Goal: Transaction & Acquisition: Obtain resource

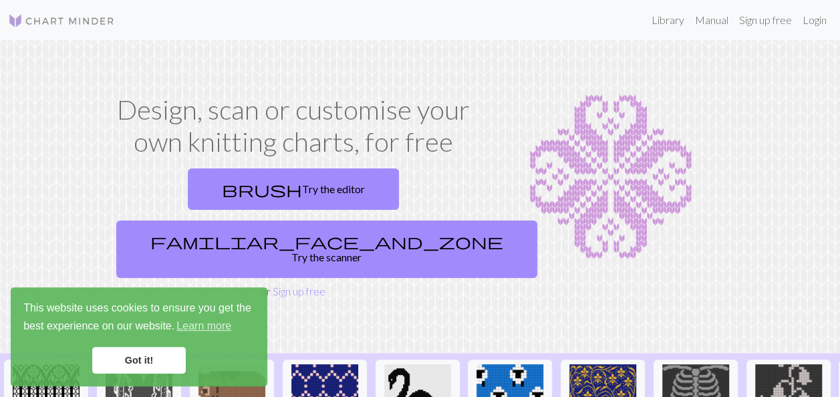
scroll to position [134, 0]
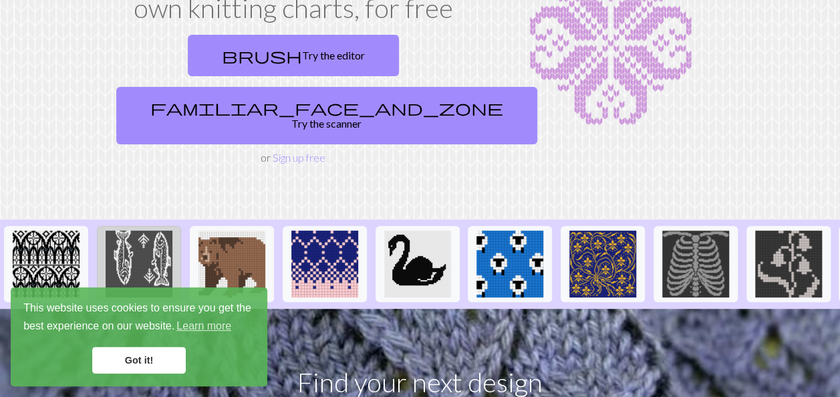
click at [130, 231] on img at bounding box center [139, 264] width 67 height 67
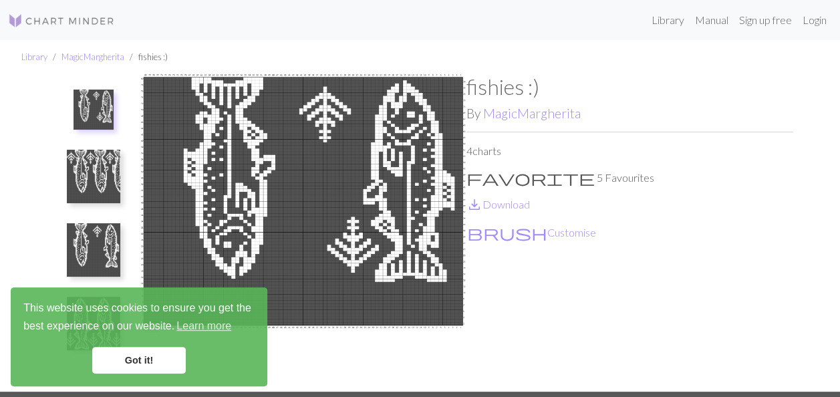
click at [154, 360] on link "Got it!" at bounding box center [139, 360] width 94 height 27
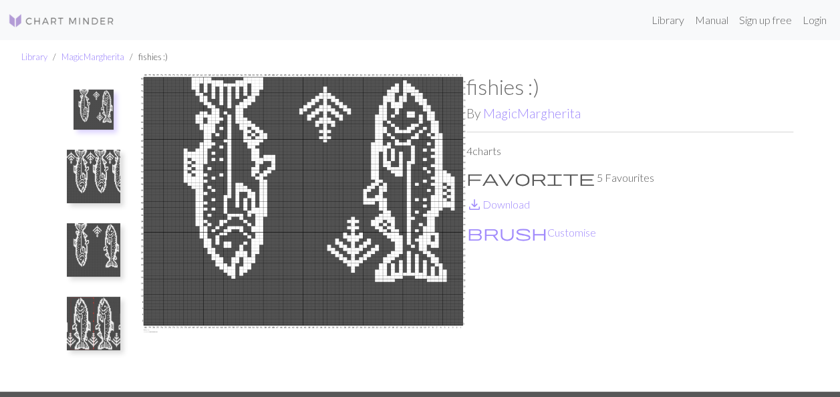
click at [103, 325] on img at bounding box center [93, 323] width 53 height 53
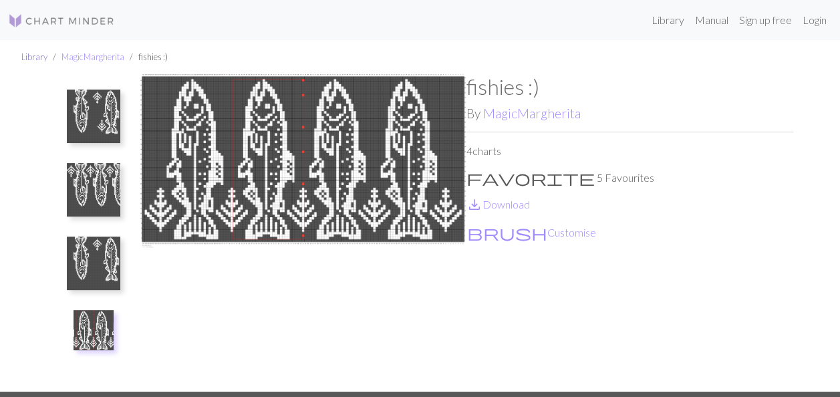
click at [33, 56] on link "Library" at bounding box center [34, 56] width 26 height 11
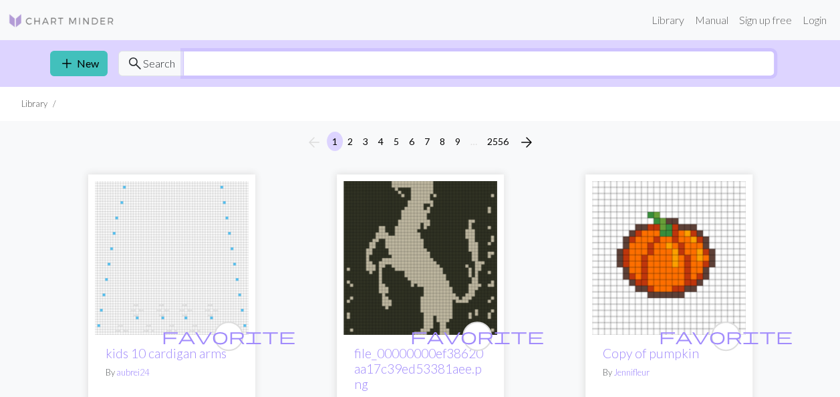
click at [227, 52] on input "text" at bounding box center [479, 63] width 592 height 25
type input "lobster"
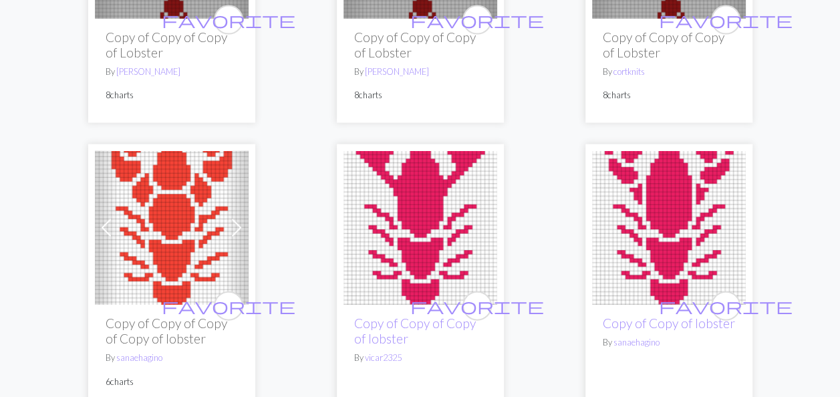
scroll to position [1538, 0]
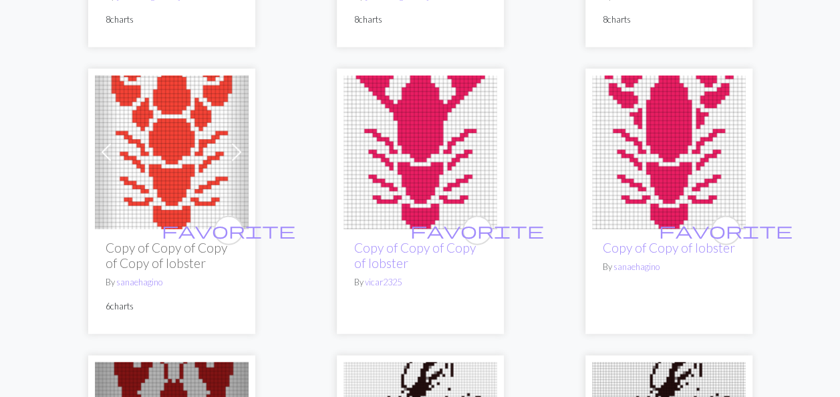
drag, startPoint x: 152, startPoint y: 266, endPoint x: 35, endPoint y: 312, distance: 125.5
drag, startPoint x: 151, startPoint y: 269, endPoint x: 17, endPoint y: 290, distance: 135.4
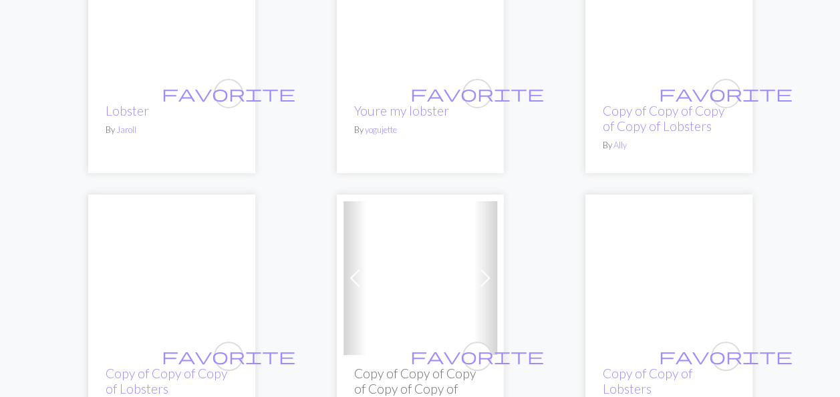
scroll to position [2540, 0]
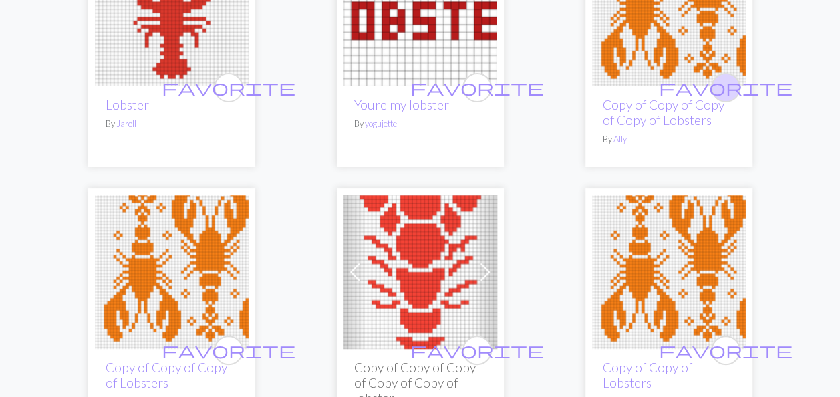
click at [721, 98] on span "favorite" at bounding box center [726, 87] width 134 height 21
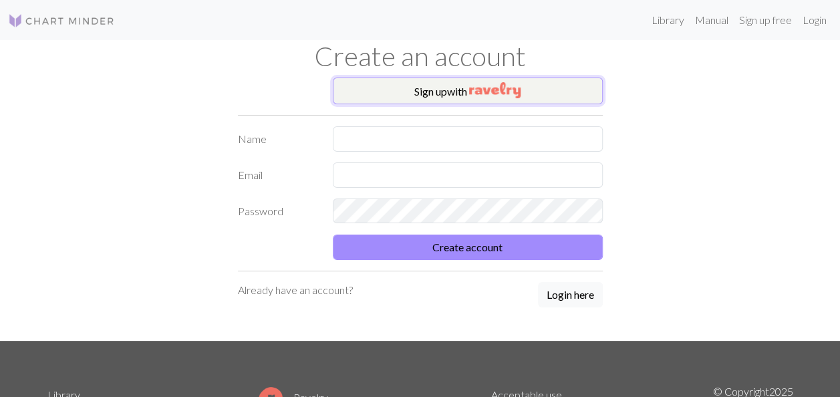
click at [445, 94] on button "Sign up with" at bounding box center [468, 91] width 270 height 27
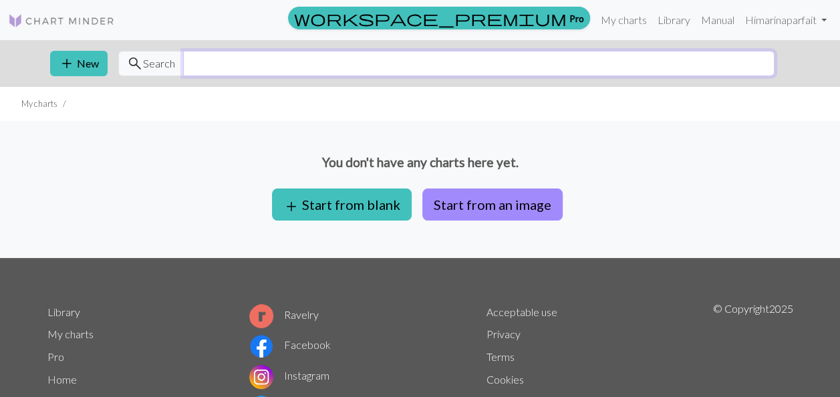
click at [219, 57] on input "text" at bounding box center [479, 63] width 592 height 25
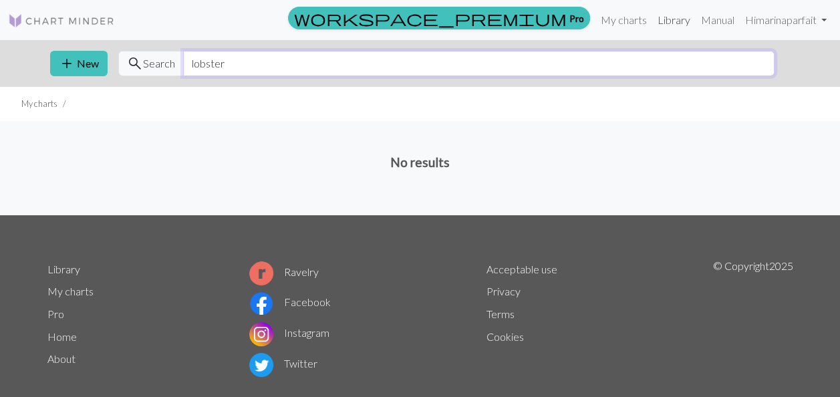
type input "lobster"
click at [675, 23] on link "Library" at bounding box center [673, 20] width 43 height 27
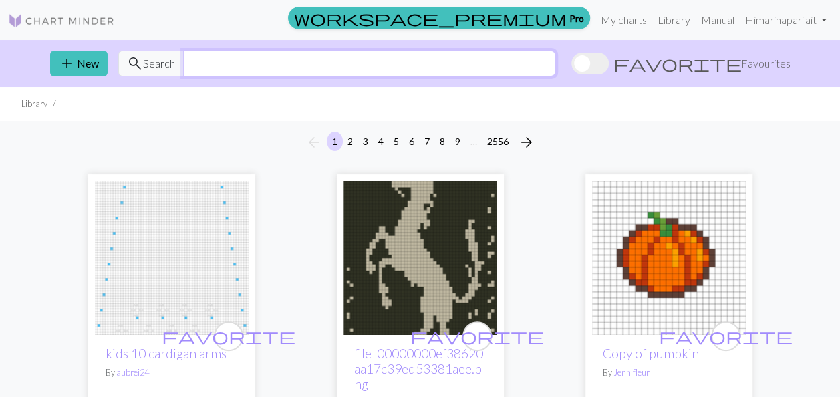
click at [214, 67] on input "text" at bounding box center [369, 63] width 372 height 25
type input "lobster"
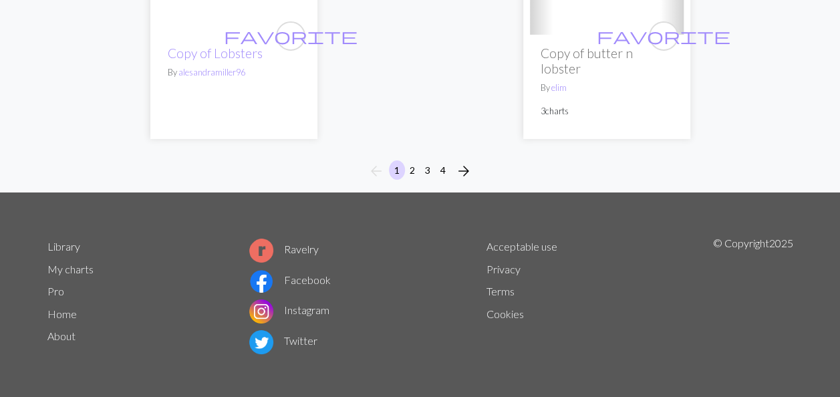
scroll to position [4537, 0]
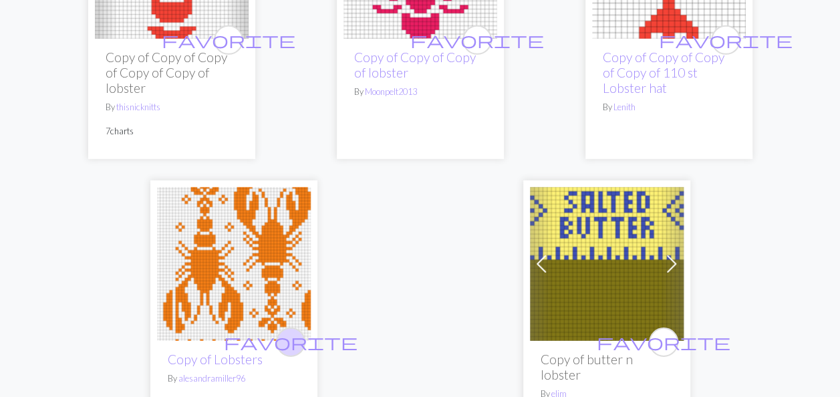
click at [290, 352] on span "favorite" at bounding box center [291, 342] width 134 height 21
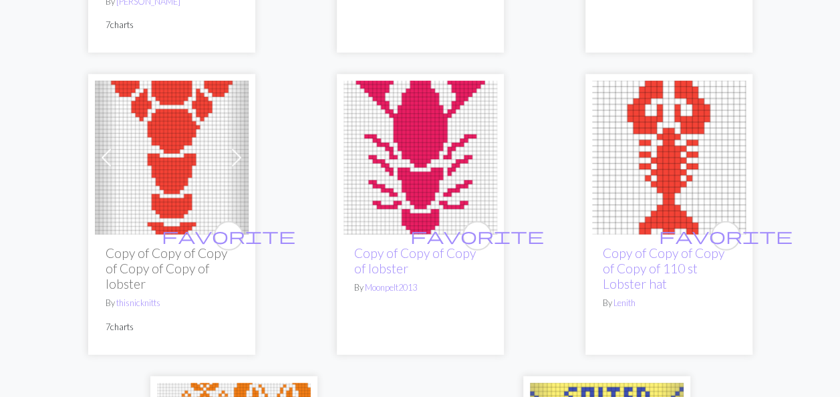
scroll to position [4337, 0]
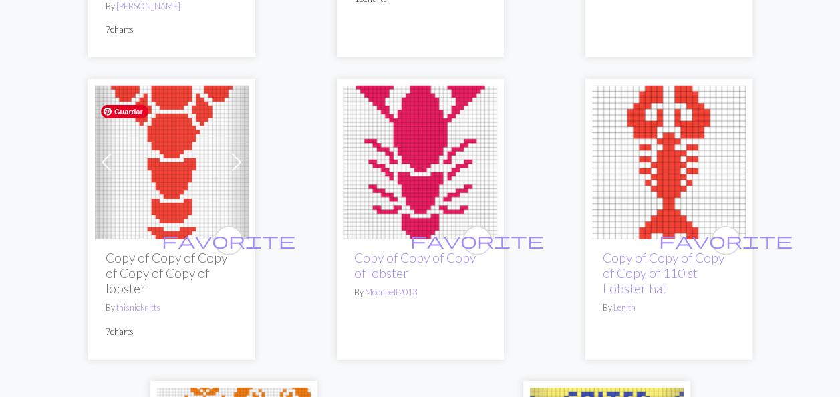
click at [156, 186] on img at bounding box center [172, 163] width 154 height 154
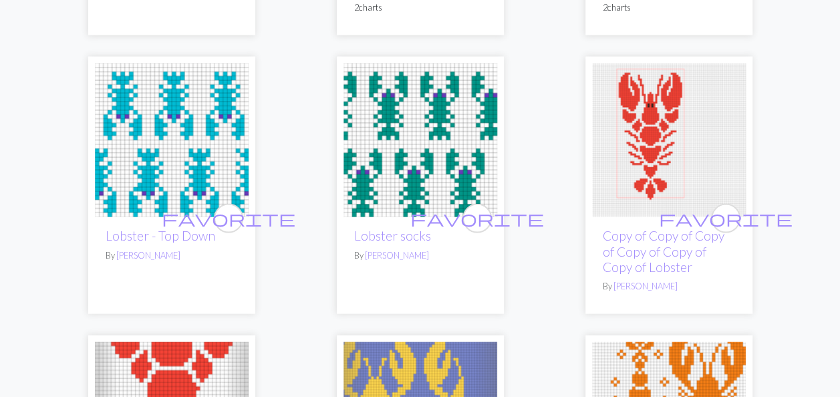
scroll to position [3811, 0]
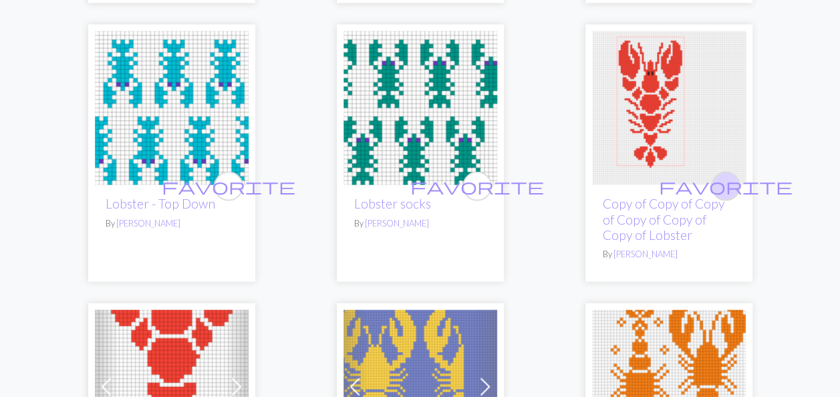
click at [729, 197] on span "favorite" at bounding box center [726, 186] width 134 height 21
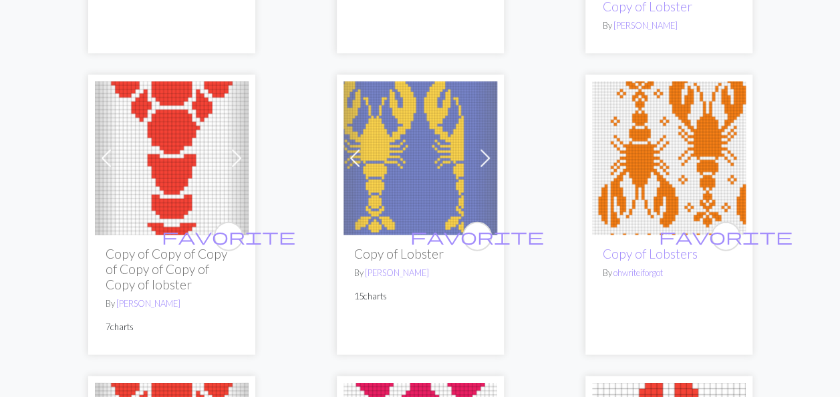
scroll to position [4078, 0]
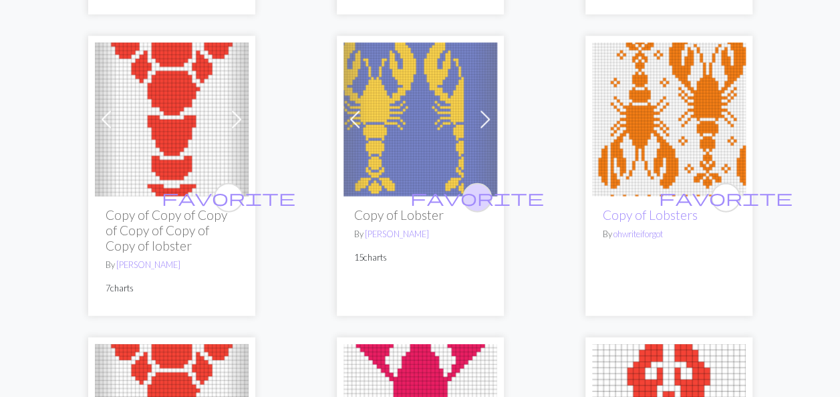
click at [479, 208] on span "favorite" at bounding box center [477, 197] width 134 height 21
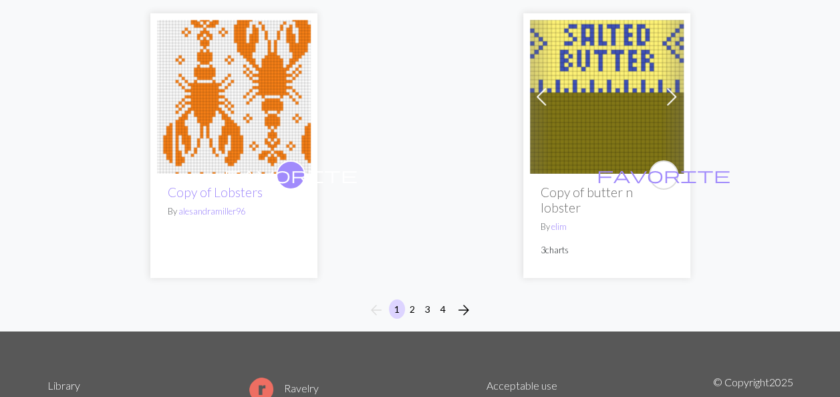
scroll to position [4843, 0]
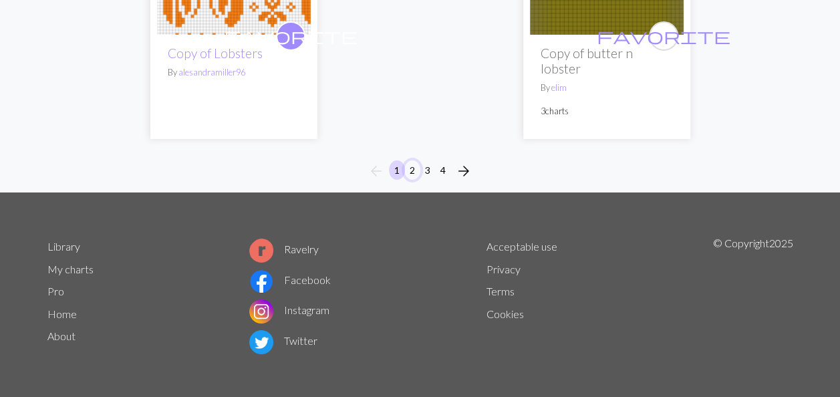
click at [414, 168] on button "2" at bounding box center [412, 169] width 16 height 19
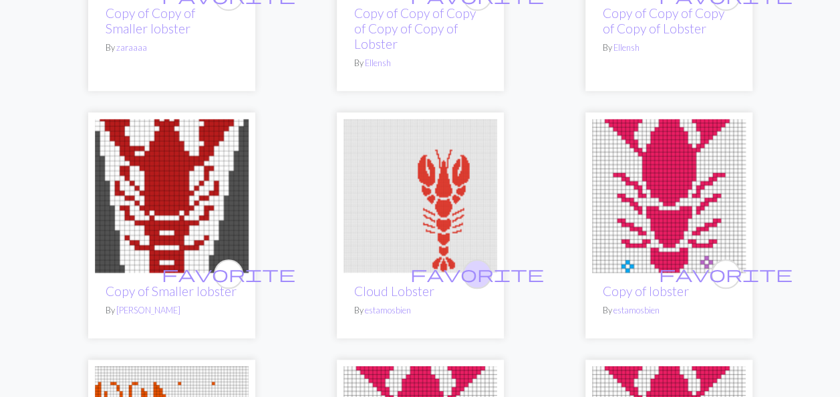
scroll to position [669, 0]
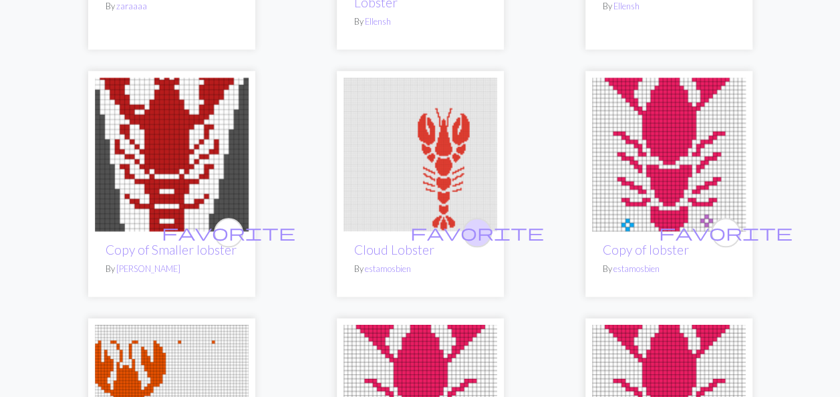
click at [471, 222] on span "favorite" at bounding box center [477, 232] width 134 height 21
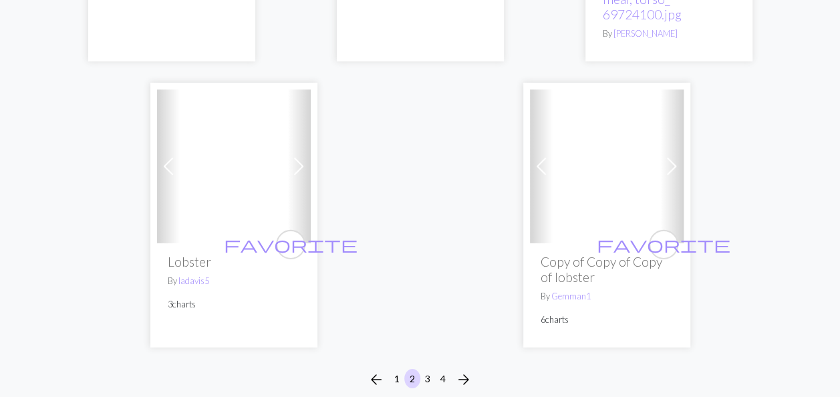
scroll to position [4680, 0]
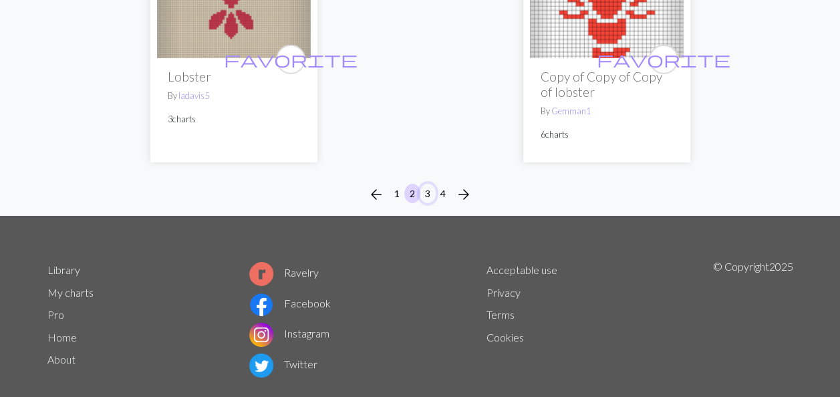
click at [429, 184] on button "3" at bounding box center [428, 193] width 16 height 19
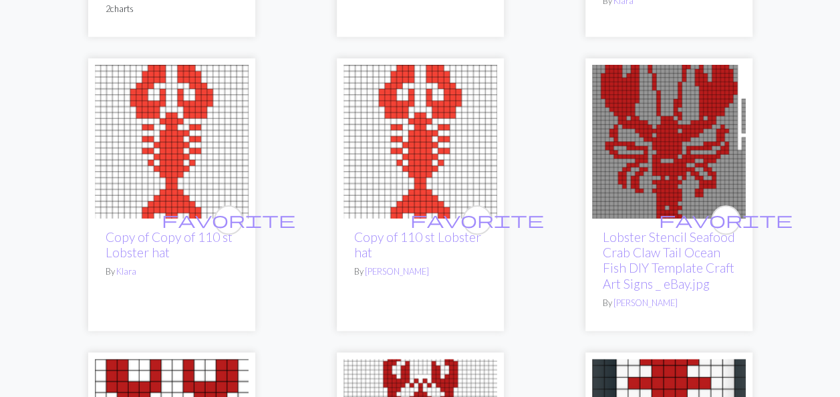
scroll to position [3276, 0]
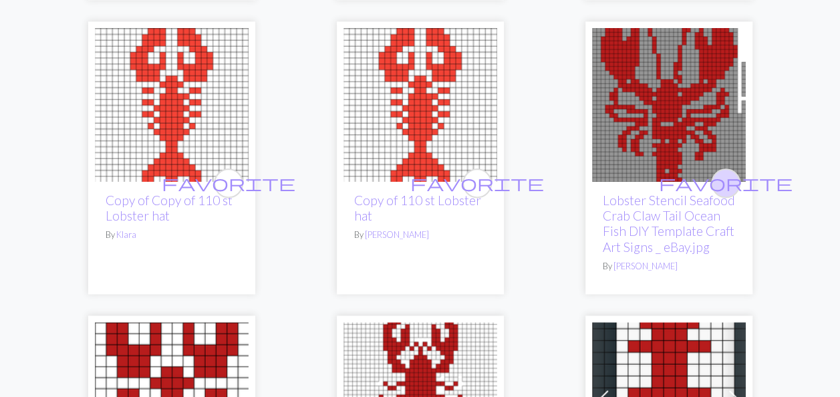
click at [725, 172] on span "favorite" at bounding box center [726, 182] width 134 height 21
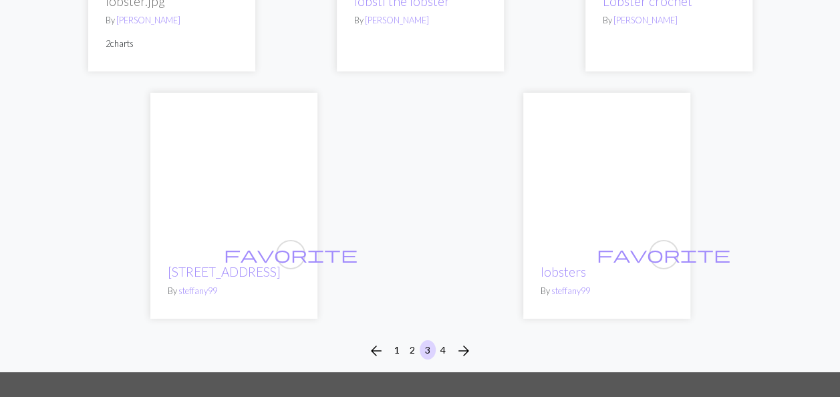
scroll to position [4613, 0]
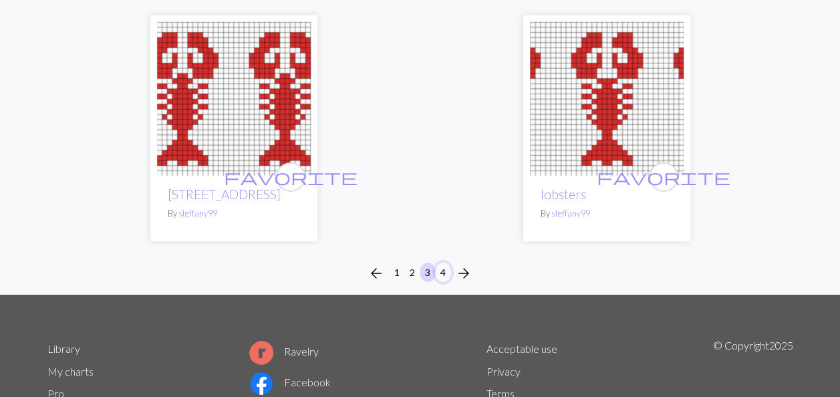
click at [445, 263] on button "4" at bounding box center [443, 272] width 16 height 19
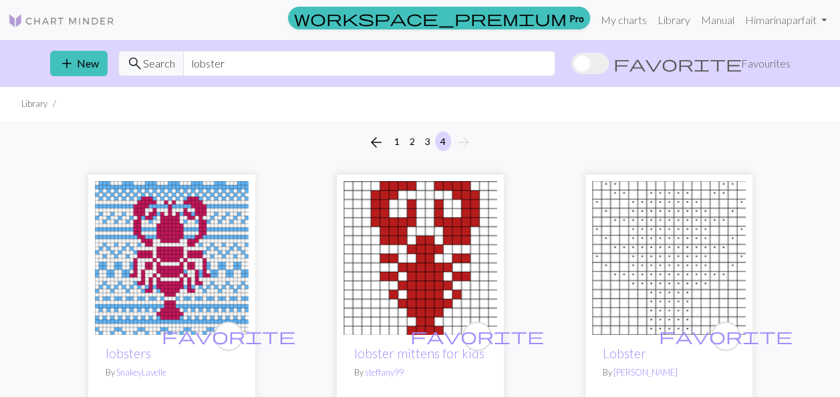
click at [752, 68] on span "Favourites" at bounding box center [765, 63] width 49 height 16
click at [572, 65] on input "favorite Favourites" at bounding box center [572, 65] width 0 height 0
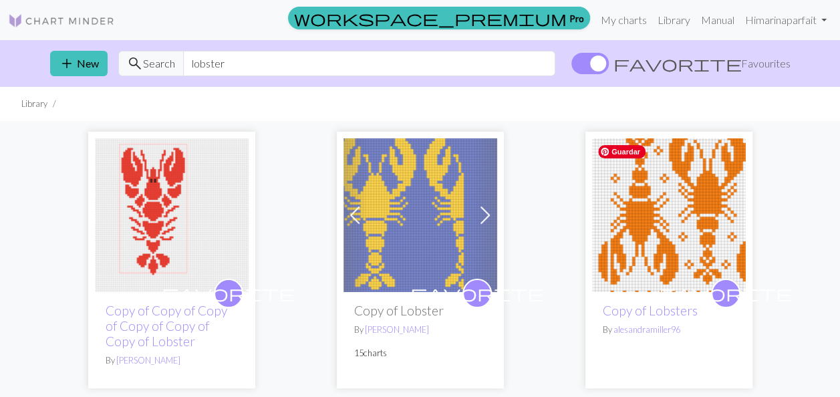
click at [665, 268] on img at bounding box center [669, 215] width 154 height 154
